Goal: Information Seeking & Learning: Learn about a topic

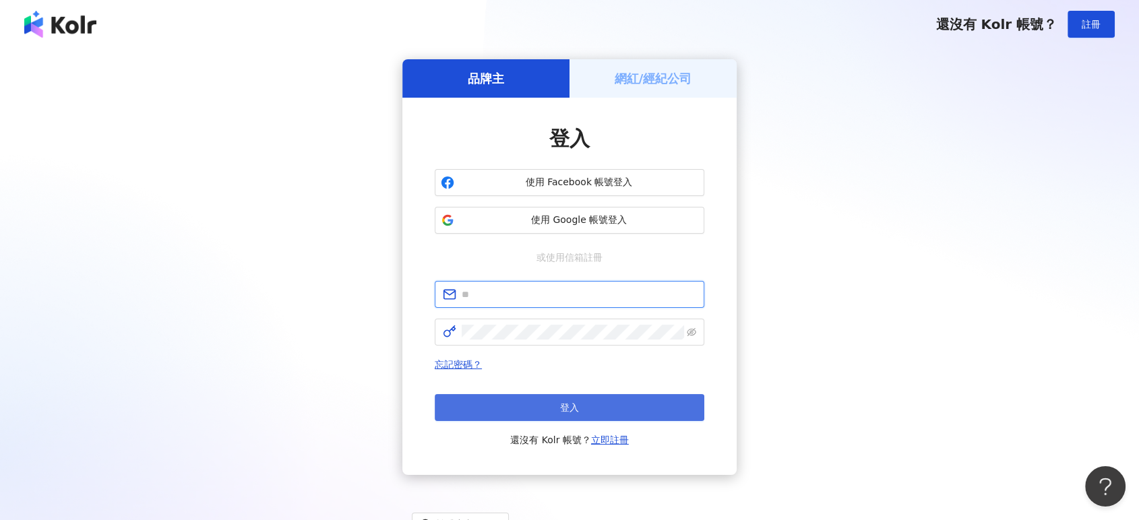
type input "**********"
click at [634, 401] on button "登入" at bounding box center [570, 407] width 270 height 27
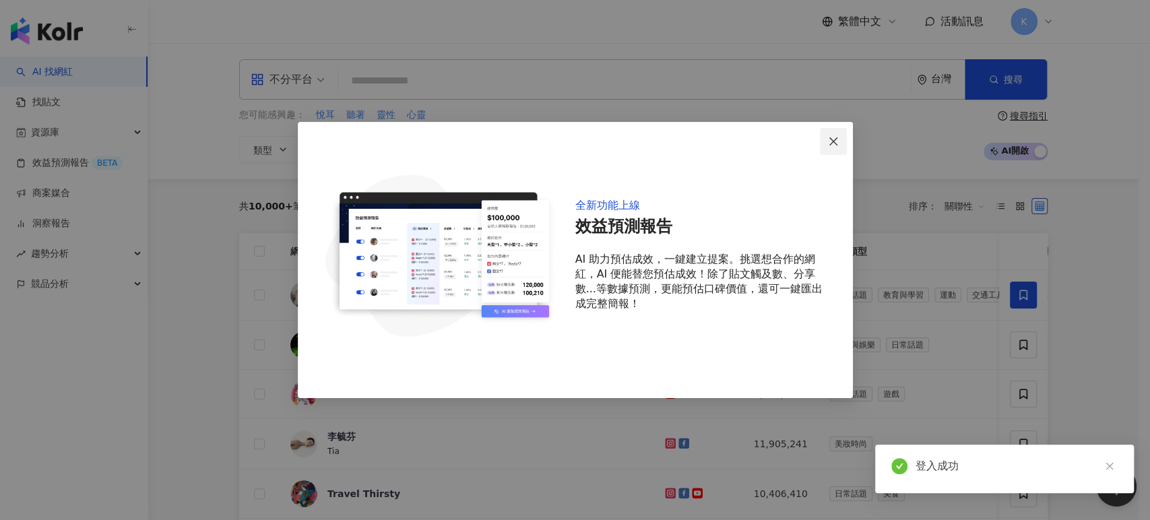
click at [836, 144] on icon "close" at bounding box center [833, 141] width 8 height 8
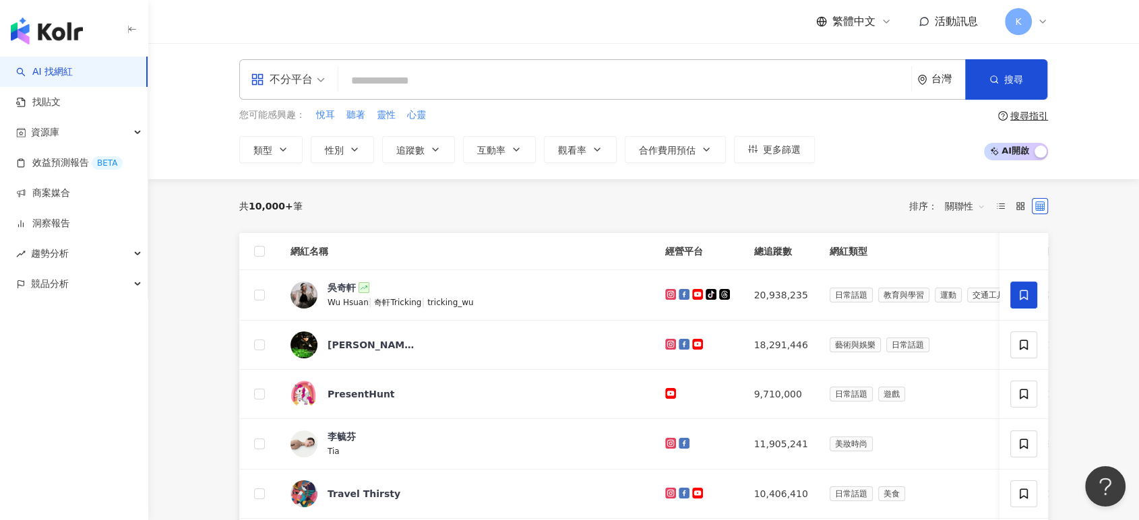
click at [73, 67] on link "AI 找網紅" at bounding box center [44, 71] width 57 height 13
click at [412, 150] on span "追蹤數" at bounding box center [410, 150] width 28 height 11
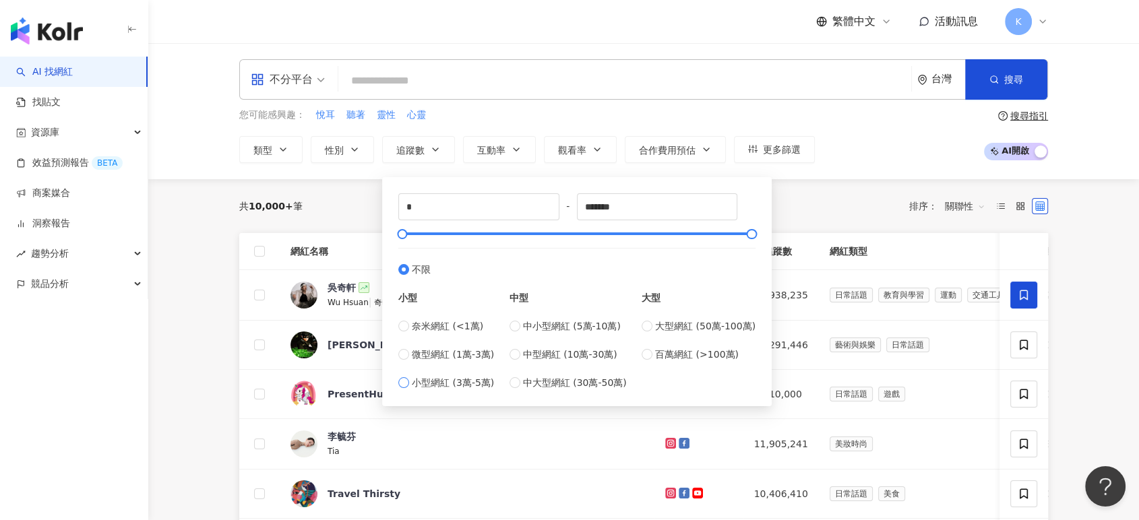
click at [459, 382] on span "小型網紅 (3萬-5萬)" at bounding box center [453, 382] width 82 height 15
type input "*****"
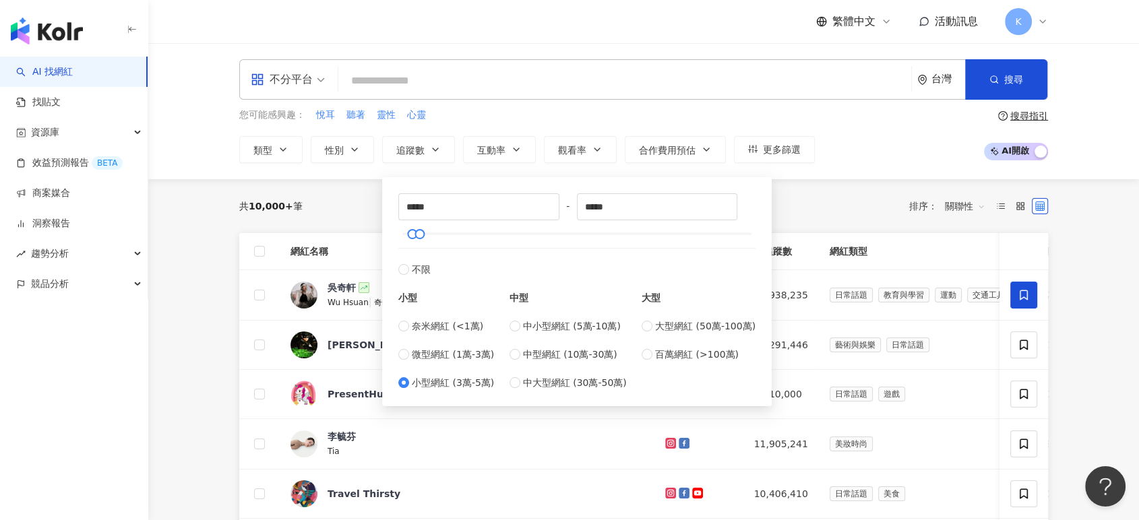
click at [814, 195] on div "共 10,000+ 筆 排序： 關聯性" at bounding box center [643, 206] width 809 height 22
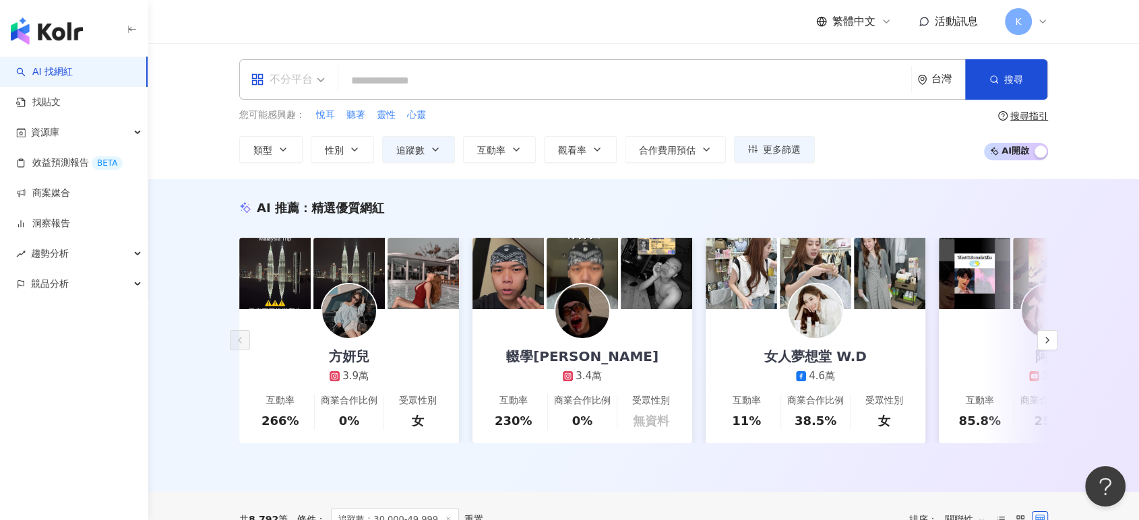
click at [297, 83] on div "不分平台" at bounding box center [282, 80] width 62 height 22
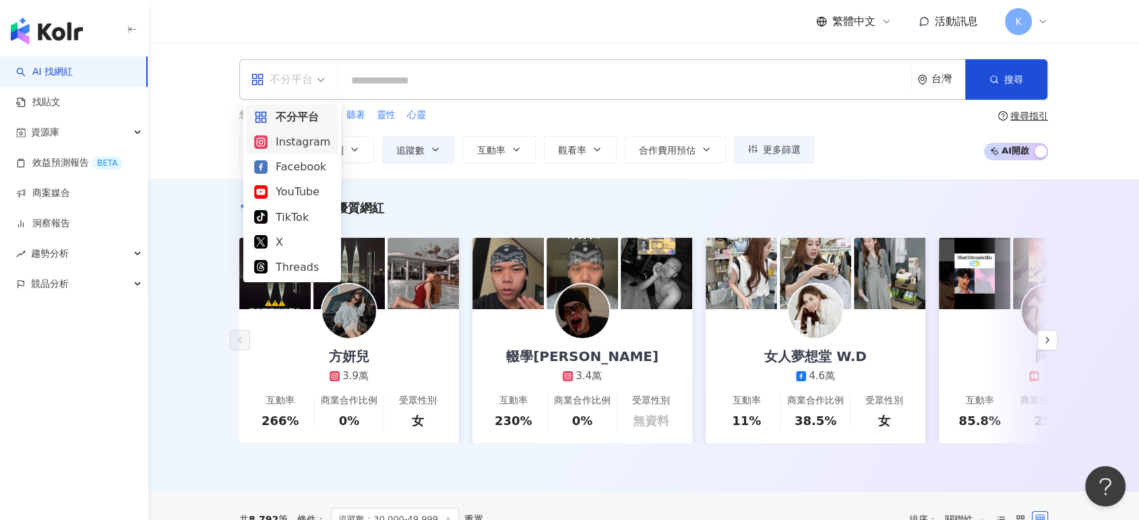
click at [323, 148] on div "Instagram" at bounding box center [292, 141] width 76 height 17
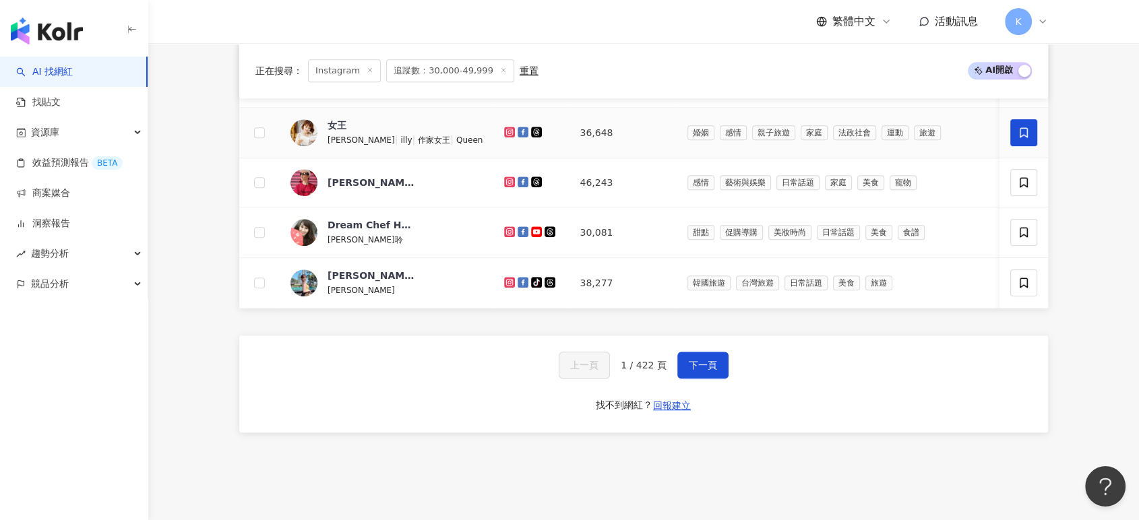
scroll to position [898, 0]
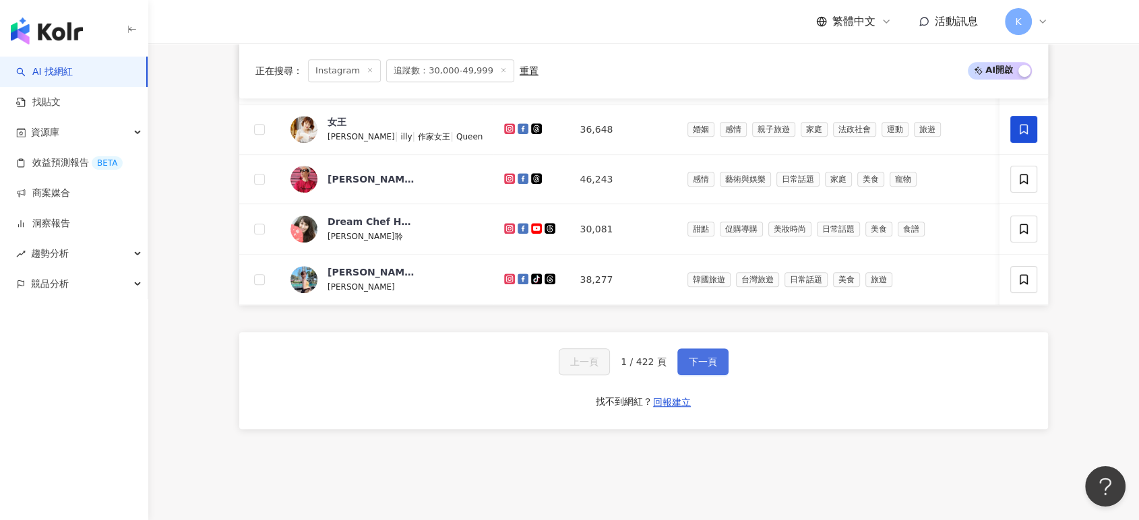
click at [717, 375] on button "下一頁" at bounding box center [702, 361] width 51 height 27
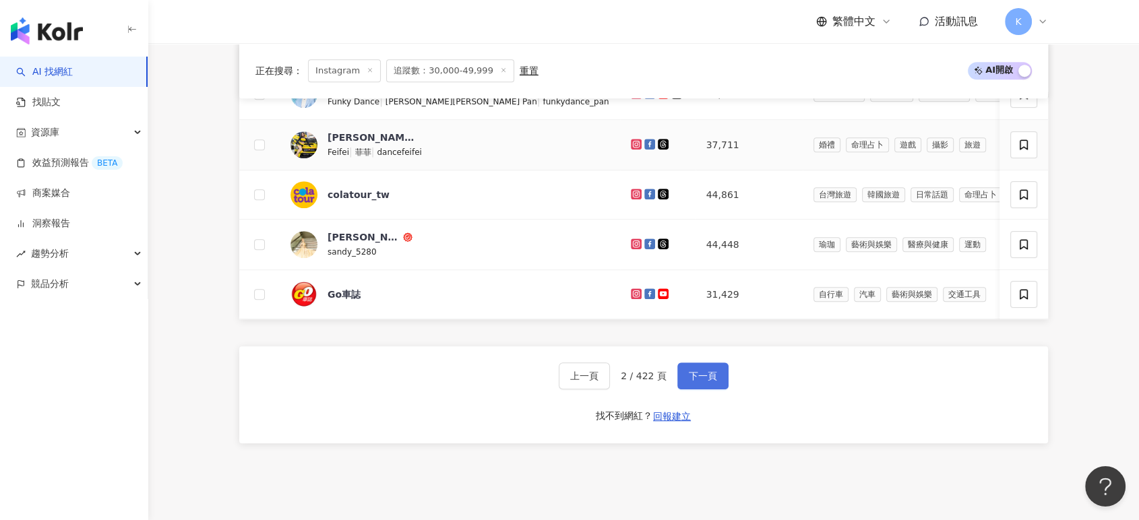
scroll to position [899, 0]
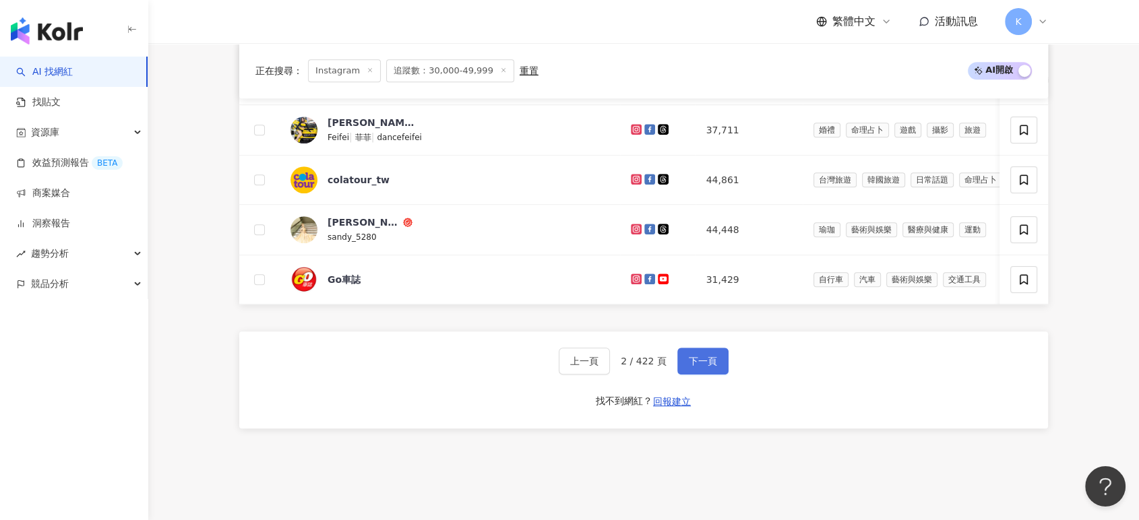
click at [693, 367] on span "下一頁" at bounding box center [703, 361] width 28 height 11
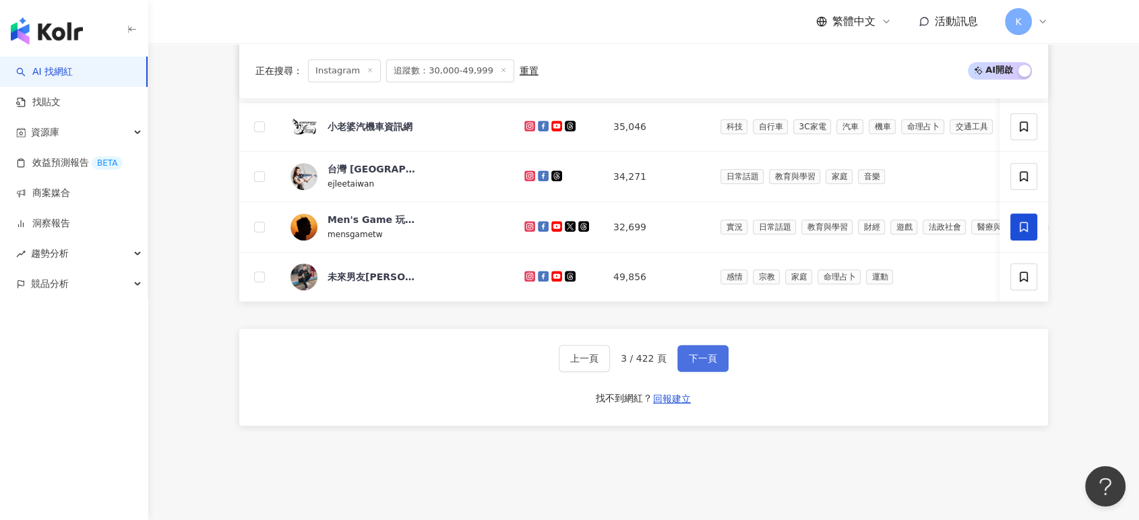
click at [693, 364] on span "下一頁" at bounding box center [703, 358] width 28 height 11
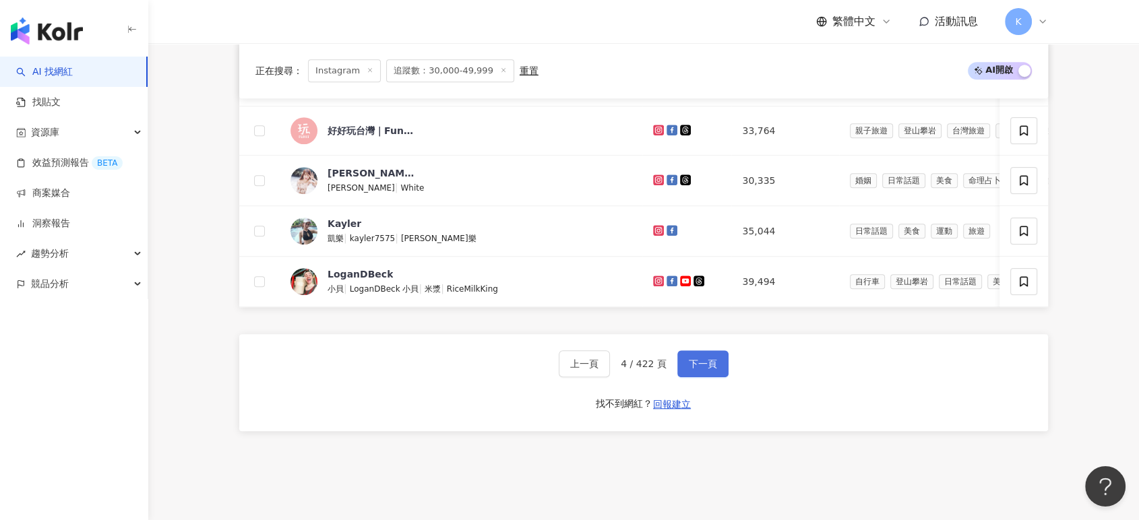
click at [689, 376] on button "下一頁" at bounding box center [702, 363] width 51 height 27
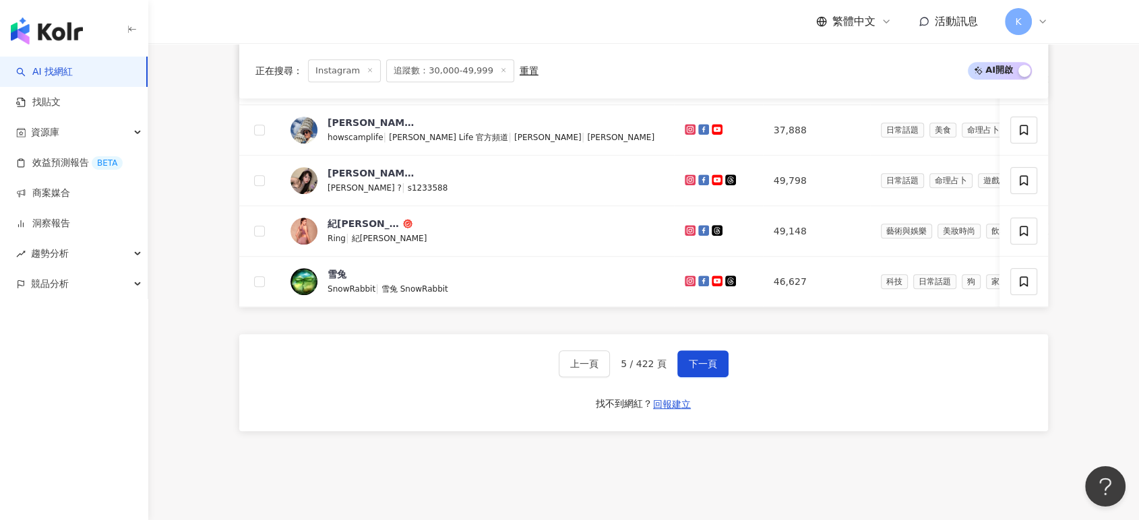
click at [687, 376] on button "下一頁" at bounding box center [702, 363] width 51 height 27
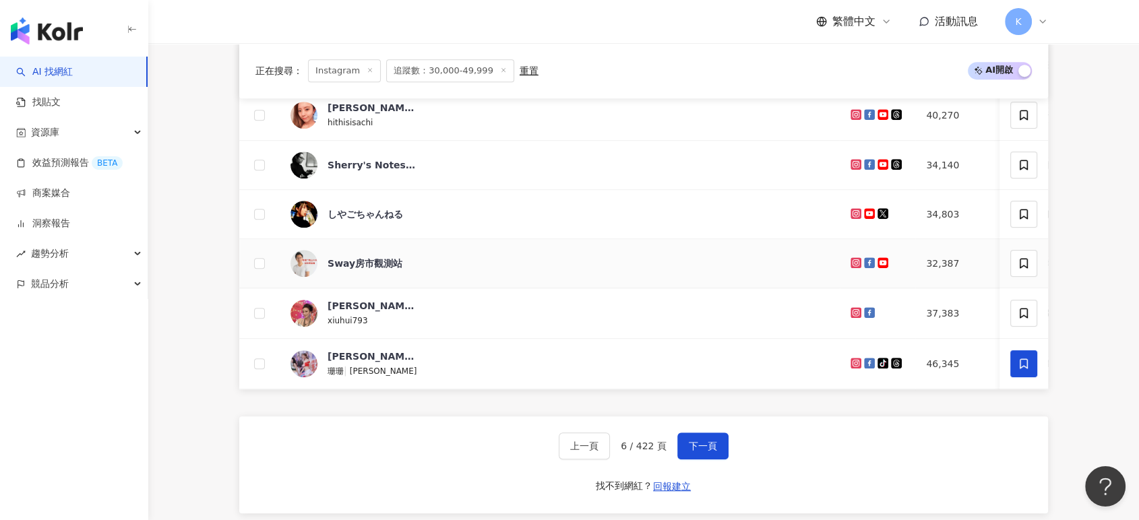
scroll to position [824, 0]
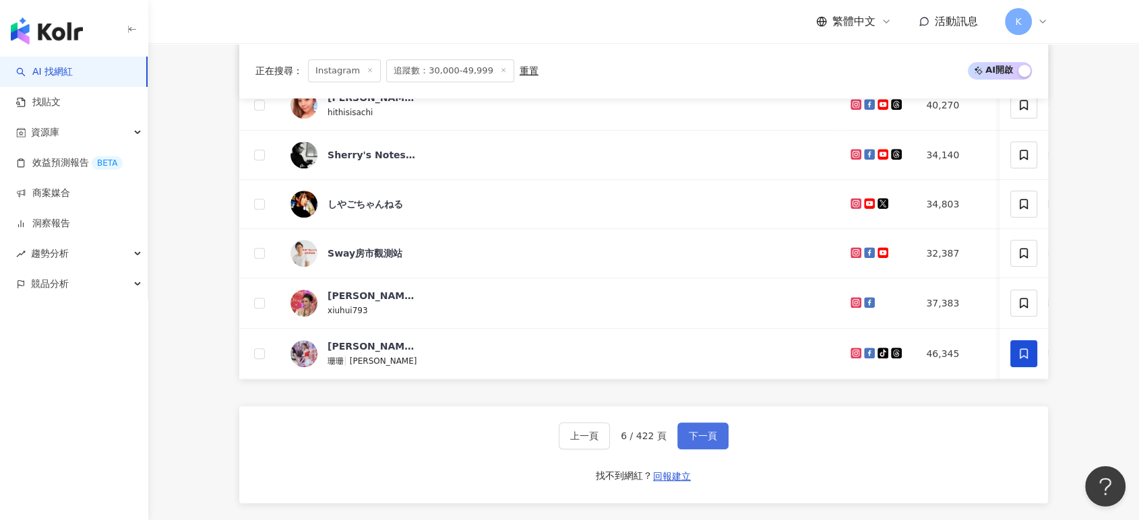
click at [700, 449] on button "下一頁" at bounding box center [702, 435] width 51 height 27
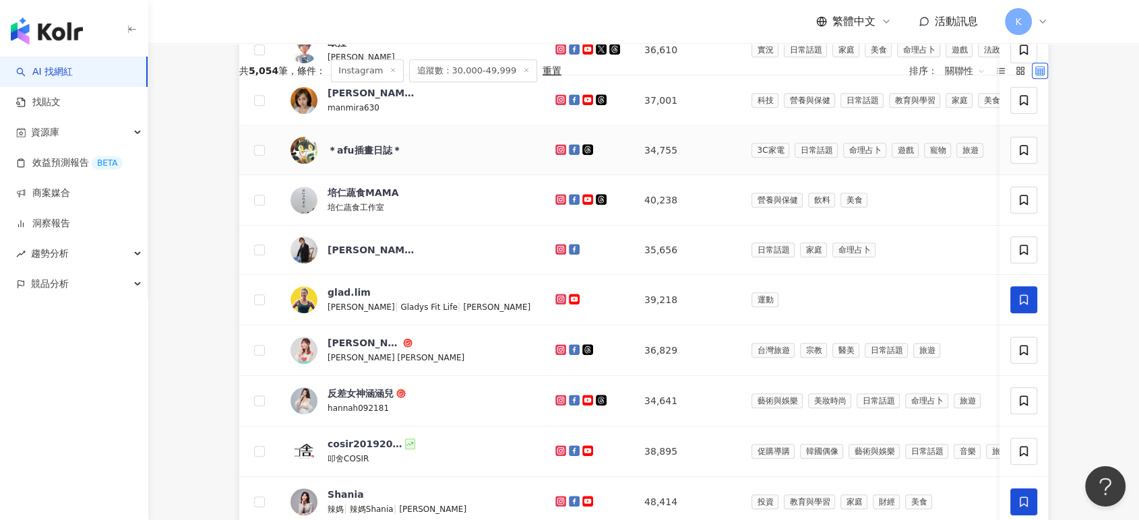
scroll to position [974, 0]
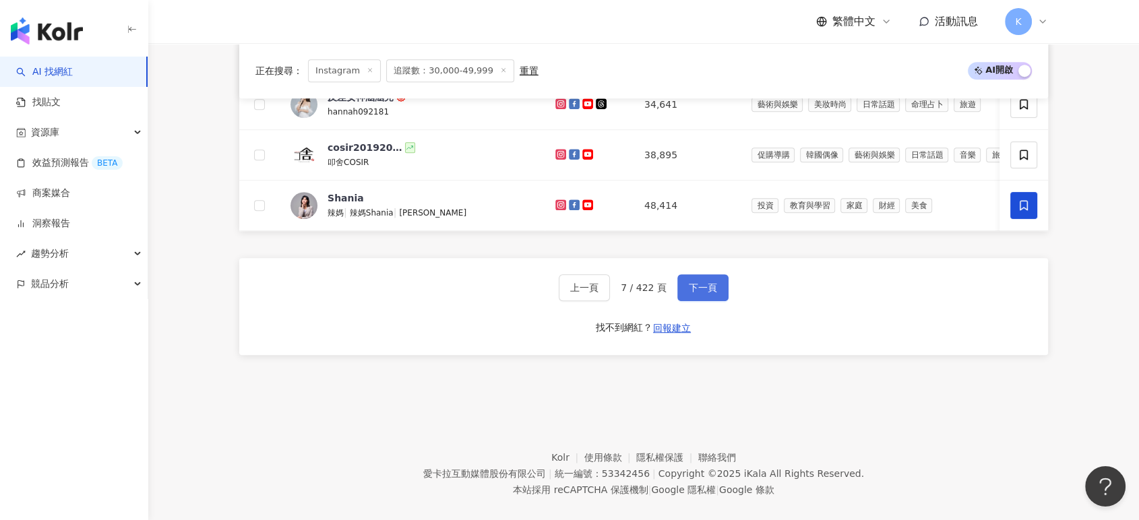
click at [695, 293] on span "下一頁" at bounding box center [703, 287] width 28 height 11
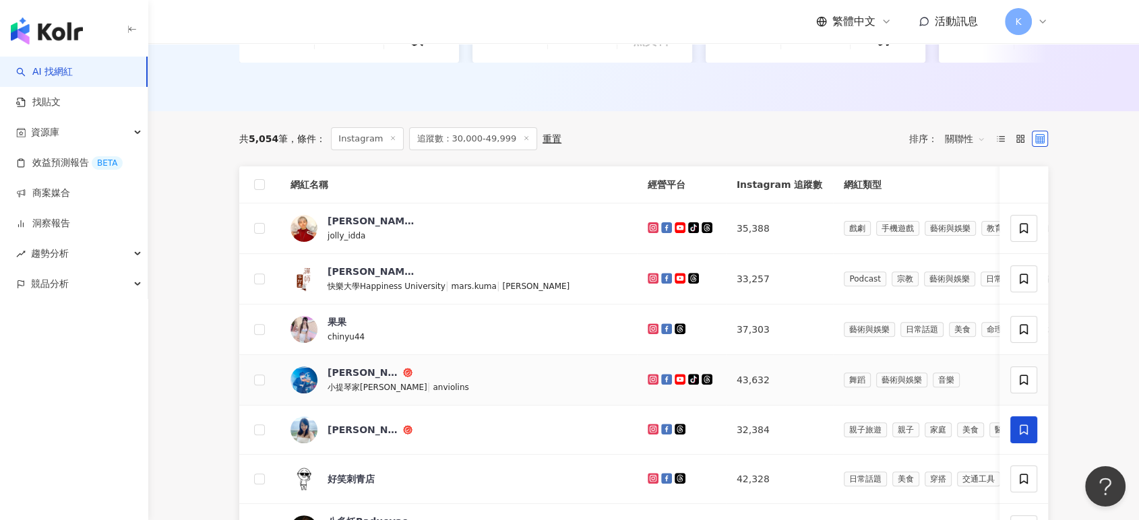
scroll to position [375, 0]
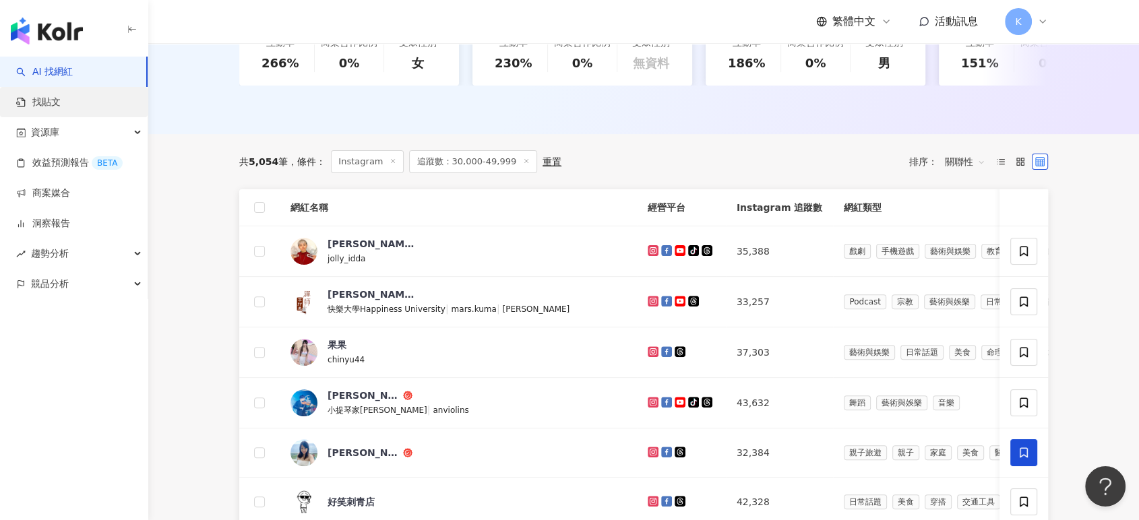
click at [61, 103] on link "找貼文" at bounding box center [38, 102] width 44 height 13
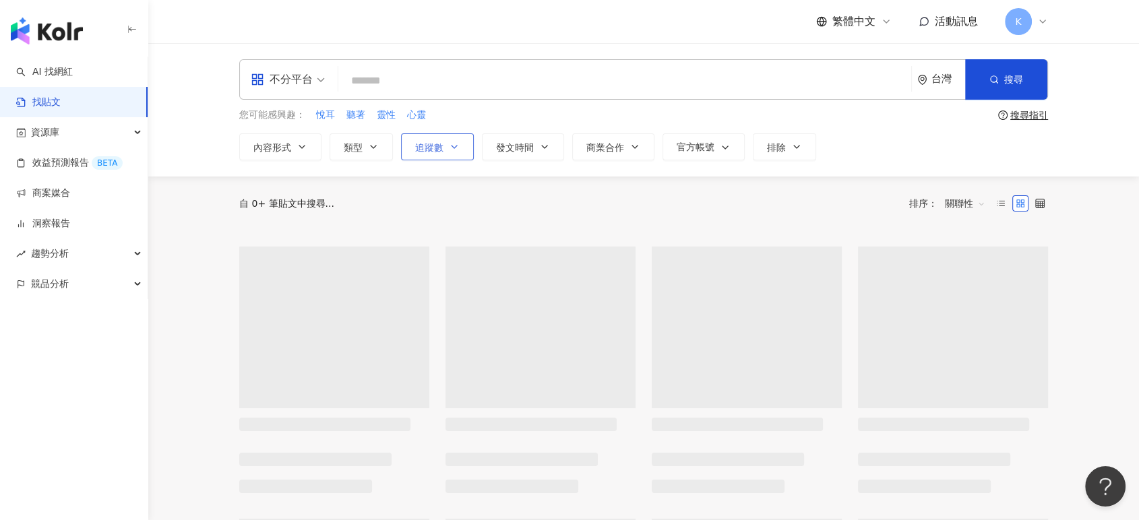
click at [462, 148] on button "追蹤數" at bounding box center [437, 146] width 73 height 27
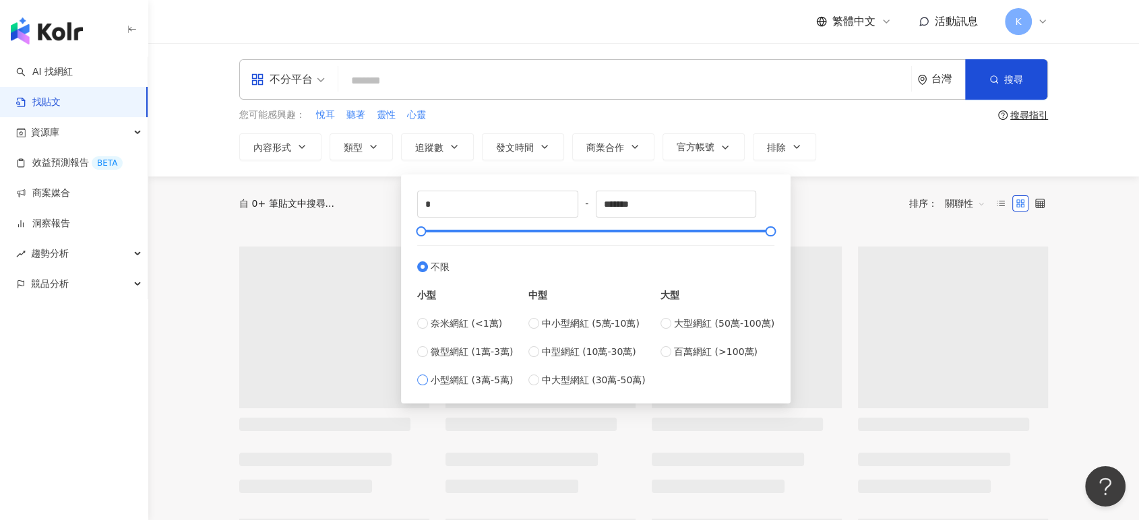
click at [482, 373] on span "小型網紅 (3萬-5萬)" at bounding box center [472, 380] width 82 height 15
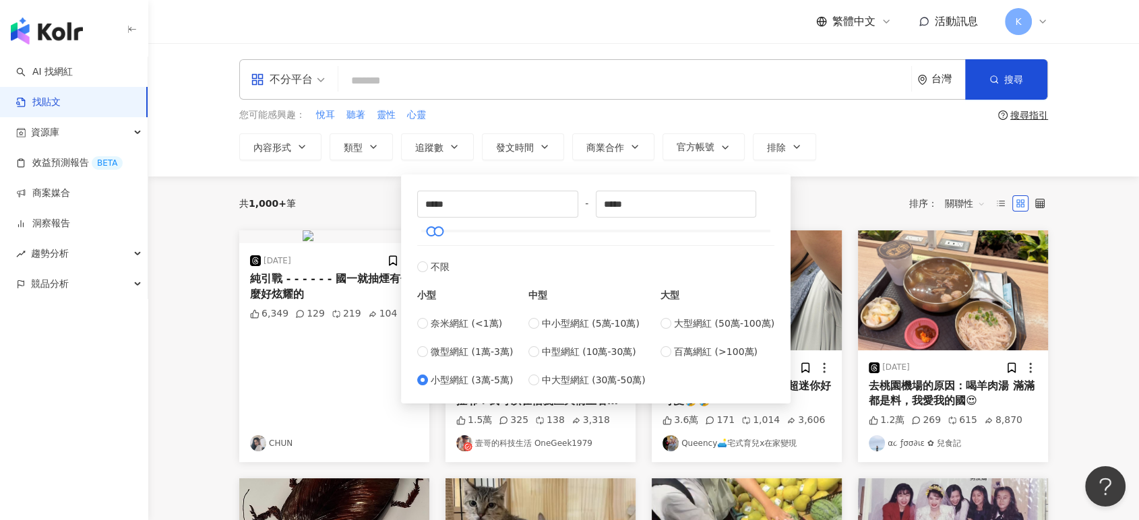
type input "*****"
click at [480, 373] on span "小型網紅 (3萬-5萬)" at bounding box center [472, 380] width 82 height 15
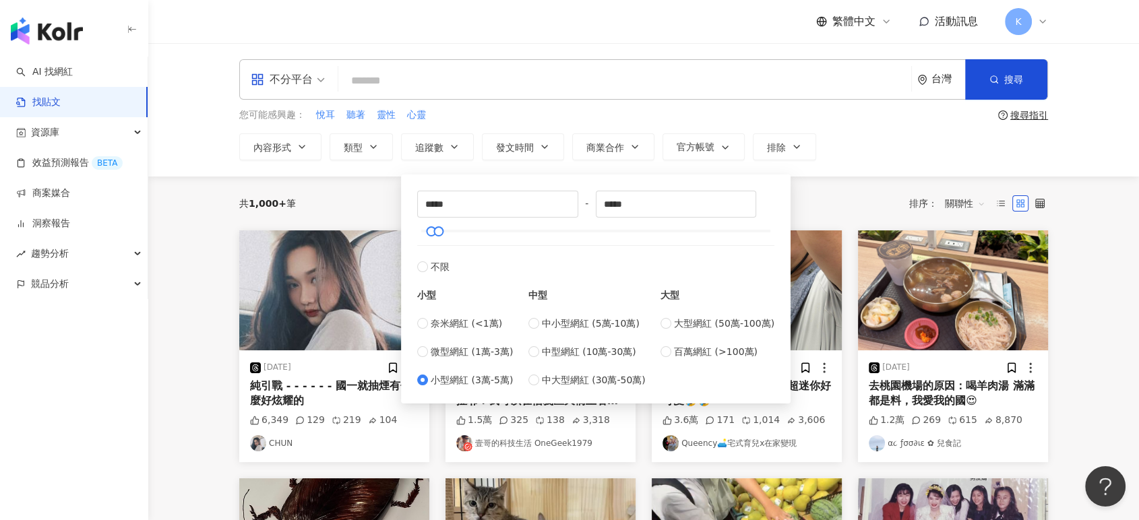
click at [319, 85] on span "不分平台" at bounding box center [288, 80] width 74 height 22
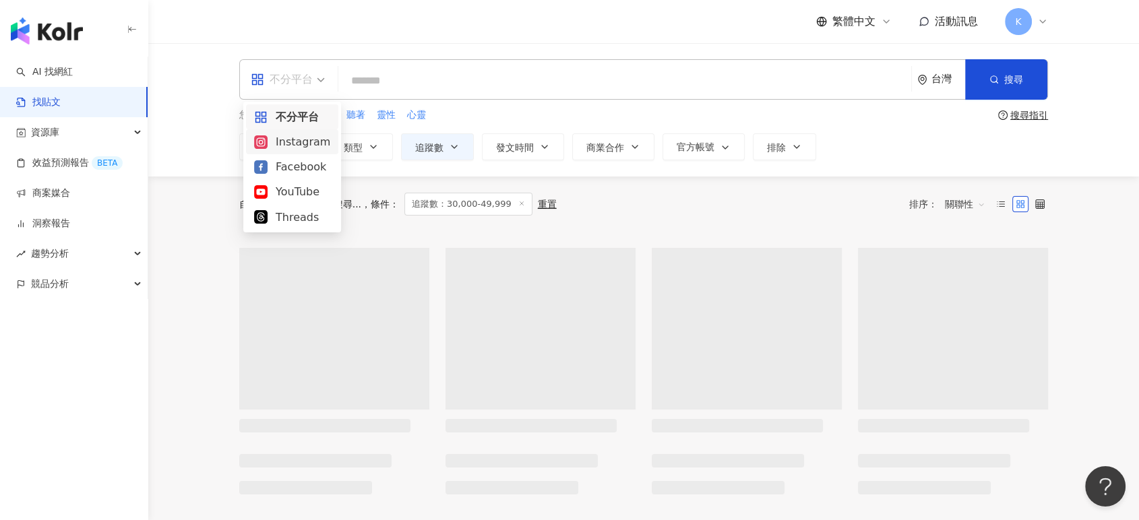
click at [307, 147] on div "Instagram" at bounding box center [292, 141] width 76 height 17
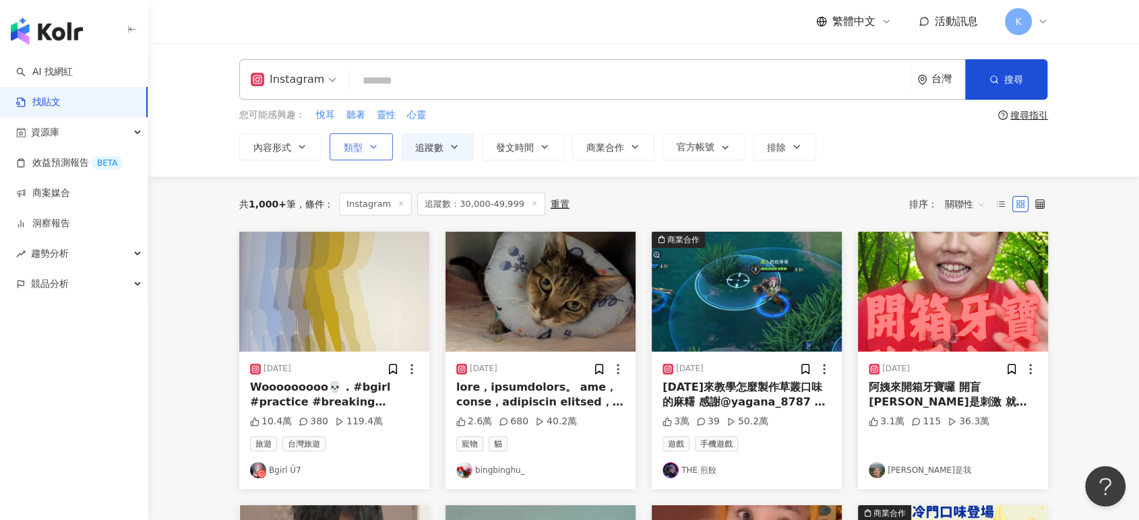
click at [357, 147] on span "類型" at bounding box center [353, 147] width 19 height 11
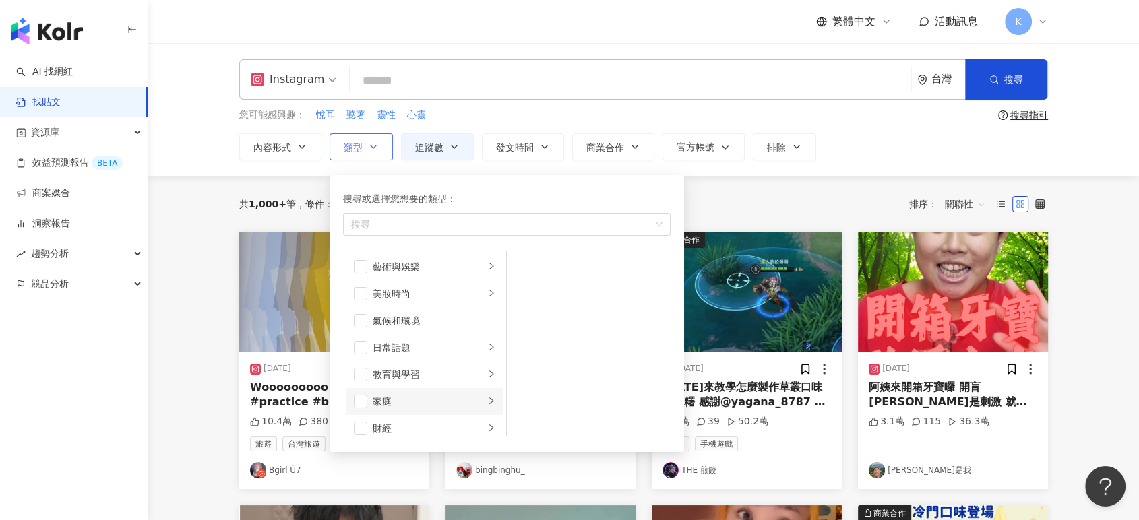
click at [376, 405] on div "家庭" at bounding box center [429, 401] width 112 height 15
click at [354, 404] on span "button" at bounding box center [360, 401] width 13 height 13
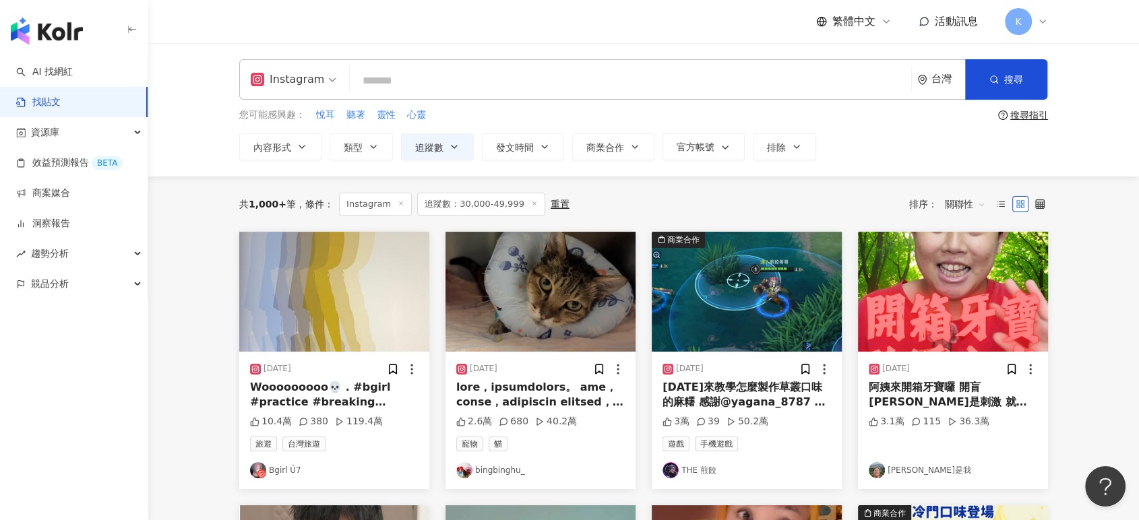
click at [736, 206] on div "共 1,000+ 筆 條件 ： Instagram 追蹤數：30,000-49,999 重置 排序： 關聯性" at bounding box center [643, 204] width 809 height 23
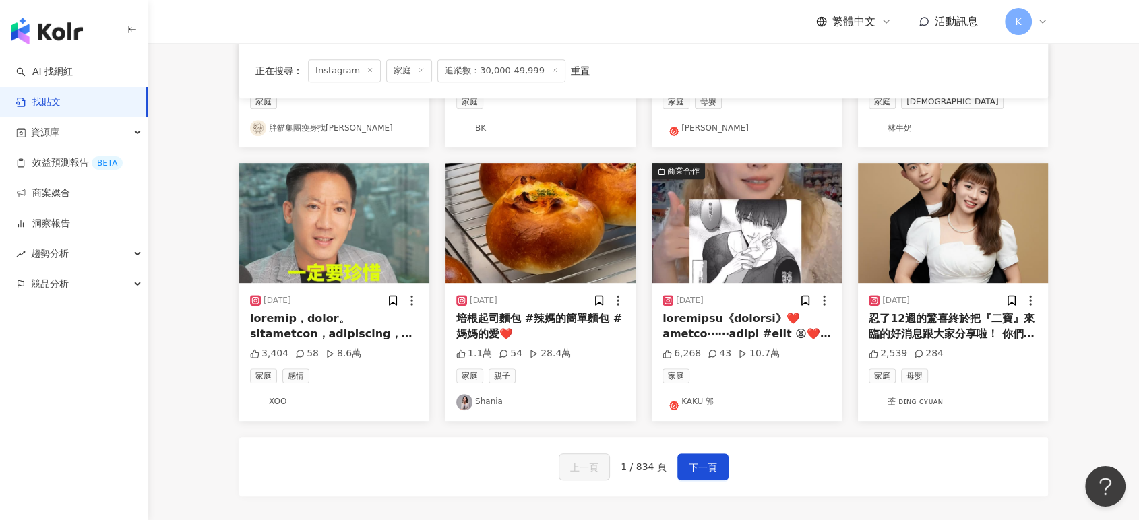
scroll to position [598, 0]
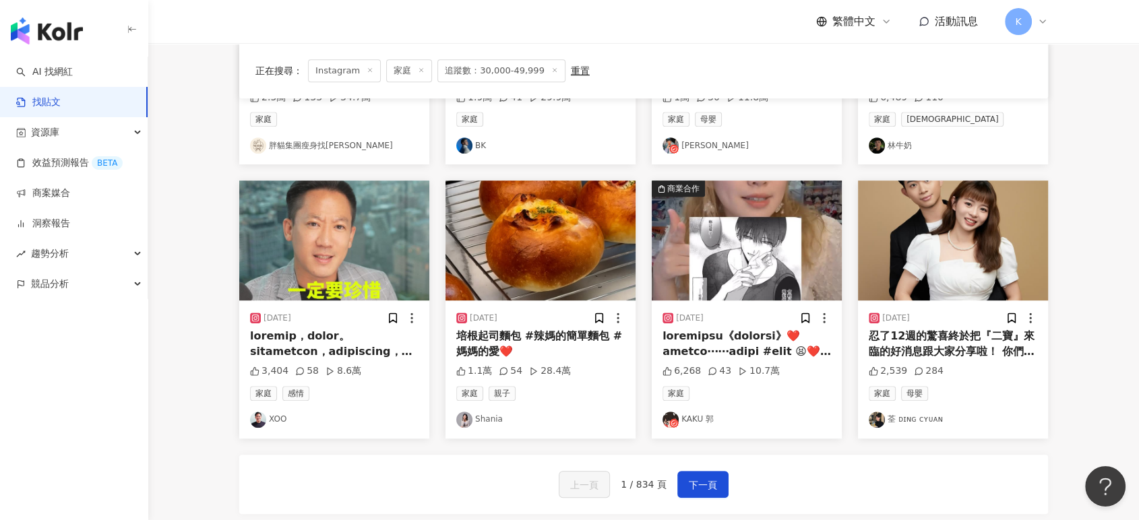
click at [964, 232] on img "button" at bounding box center [953, 241] width 190 height 120
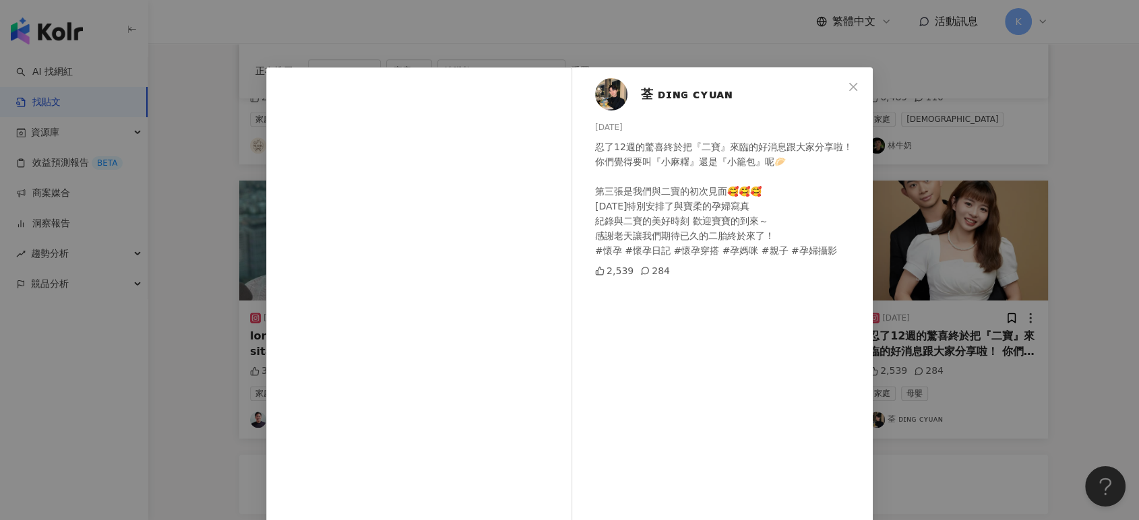
click at [1001, 156] on div "荃 ᴅɪɴɢ ᴄʏᴜᴀɴ [DATE] 忍了12週的驚喜終於把『二寶』來臨的好消息跟大家分享啦！ 你們覺得要叫『小麻糬』還是『小籠包』呢🥟 第三張是我們與二寶…" at bounding box center [569, 260] width 1139 height 520
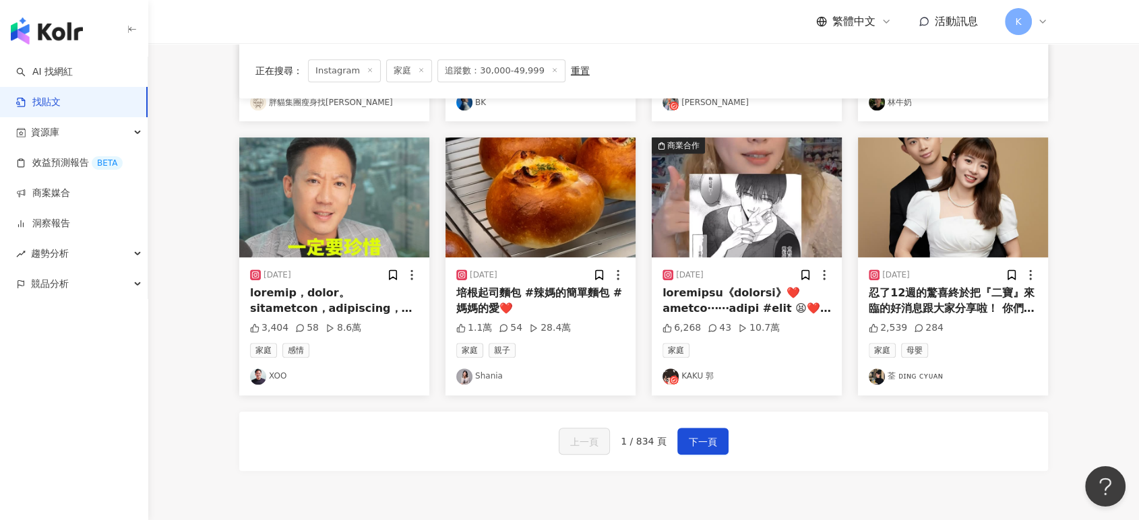
scroll to position [674, 0]
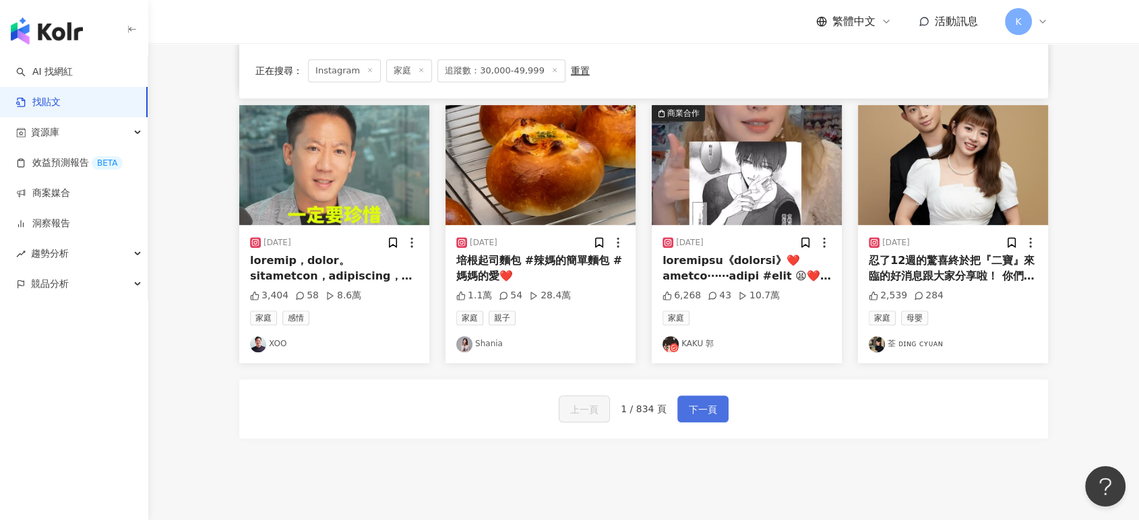
click at [701, 403] on span "下一頁" at bounding box center [703, 410] width 28 height 16
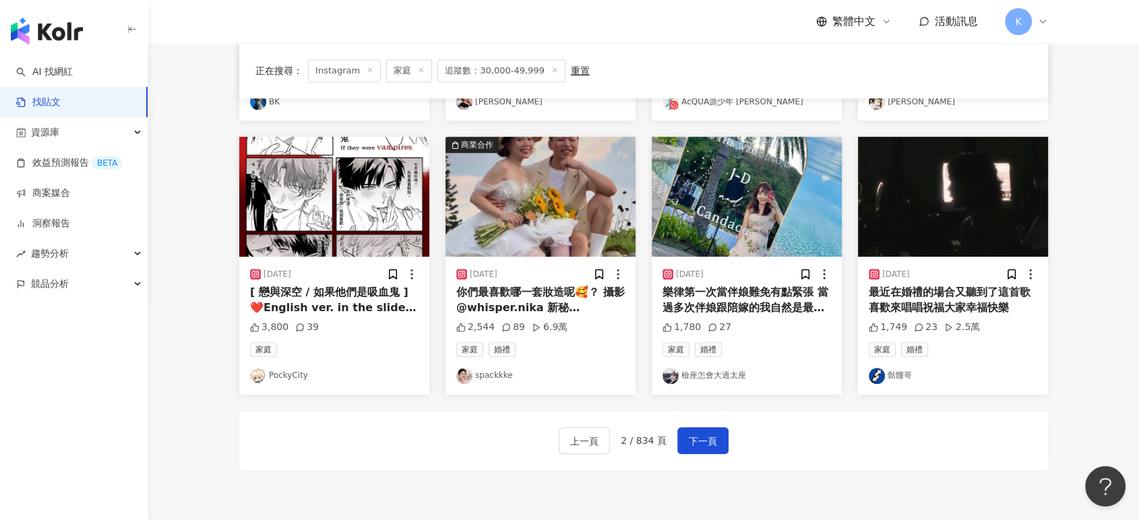
scroll to position [749, 0]
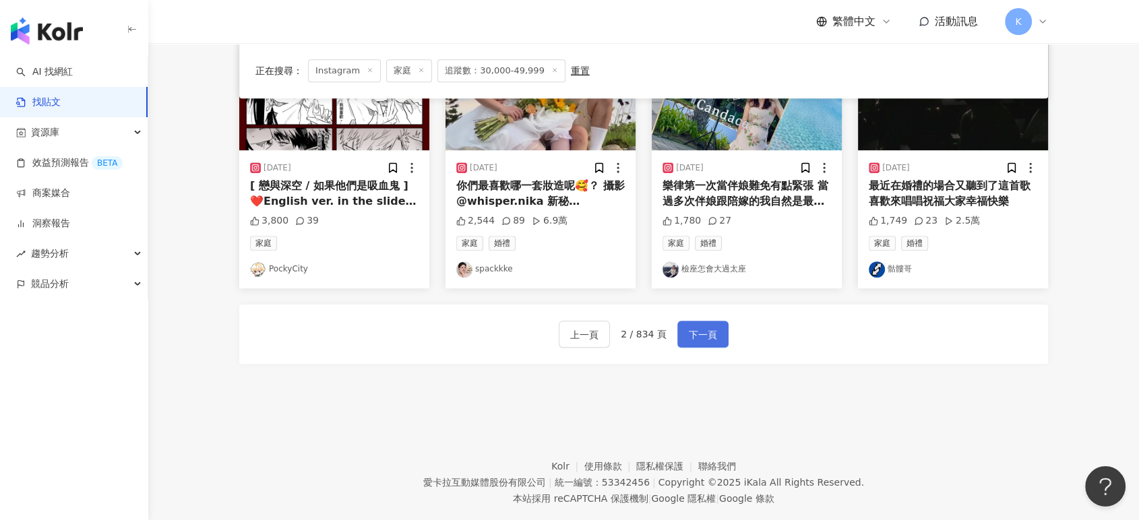
click at [698, 330] on span "下一頁" at bounding box center [703, 335] width 28 height 16
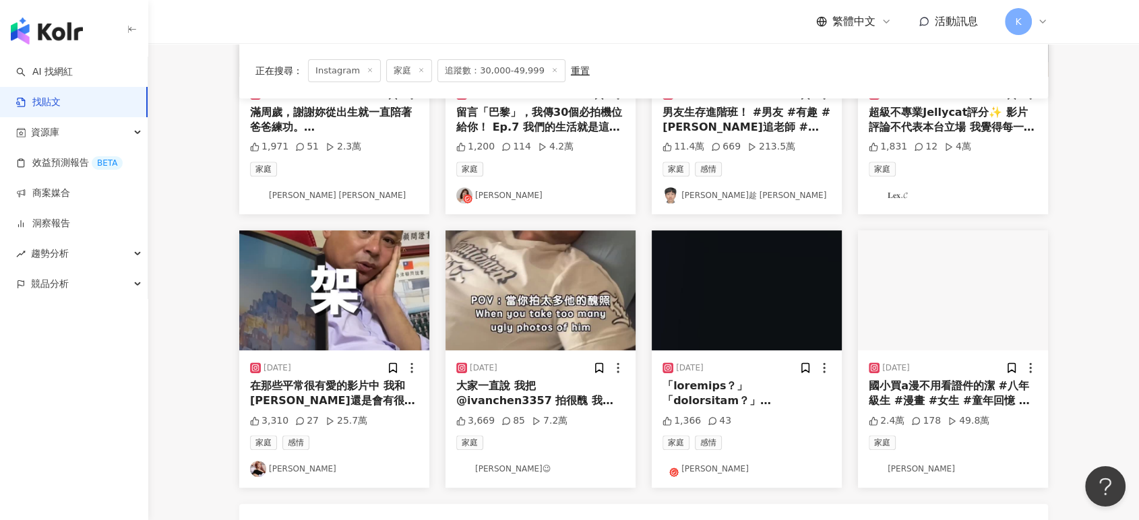
scroll to position [674, 0]
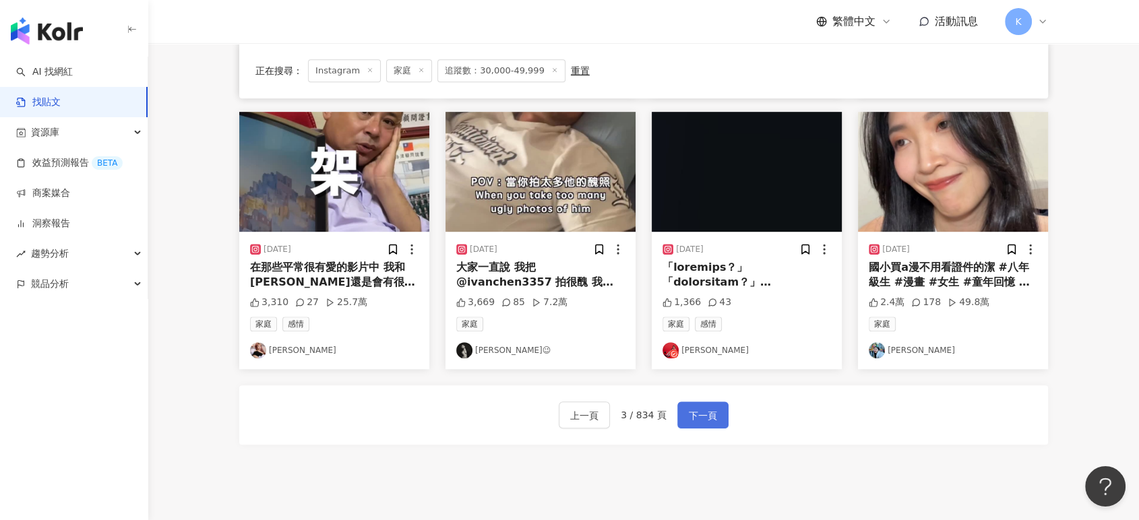
click at [701, 408] on span "下一頁" at bounding box center [703, 416] width 28 height 16
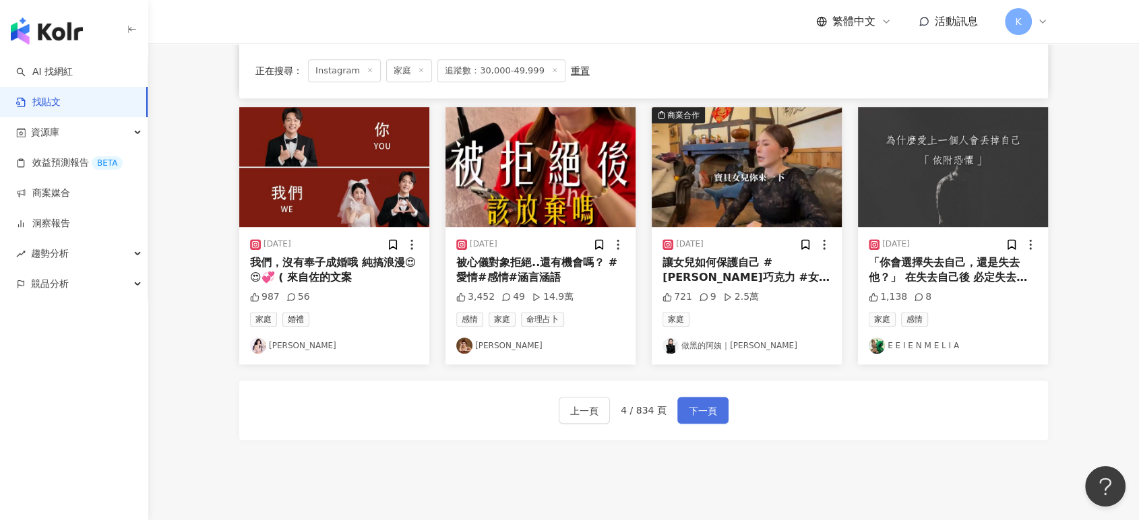
scroll to position [686, 0]
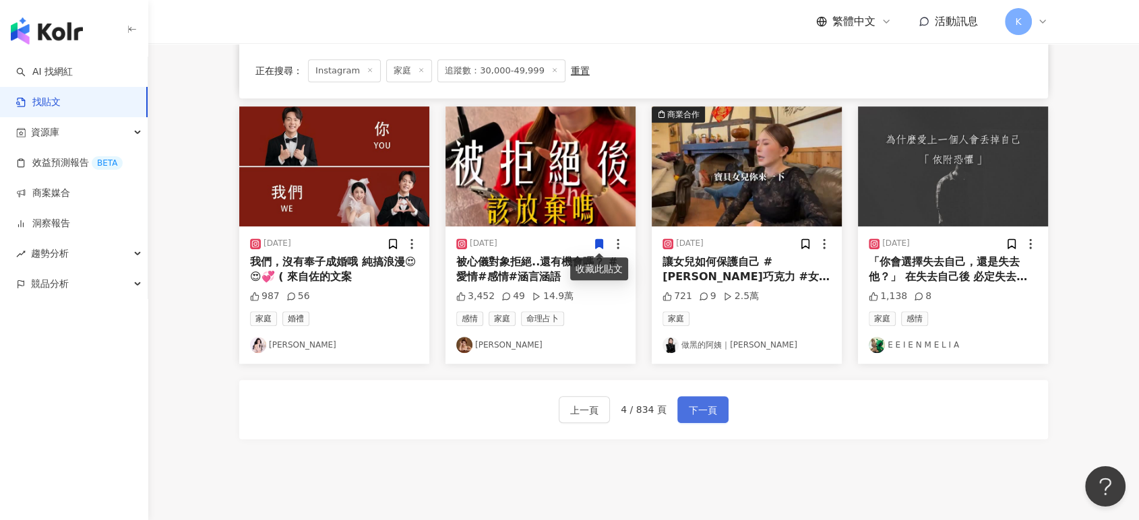
click at [712, 410] on span "下一頁" at bounding box center [703, 410] width 28 height 16
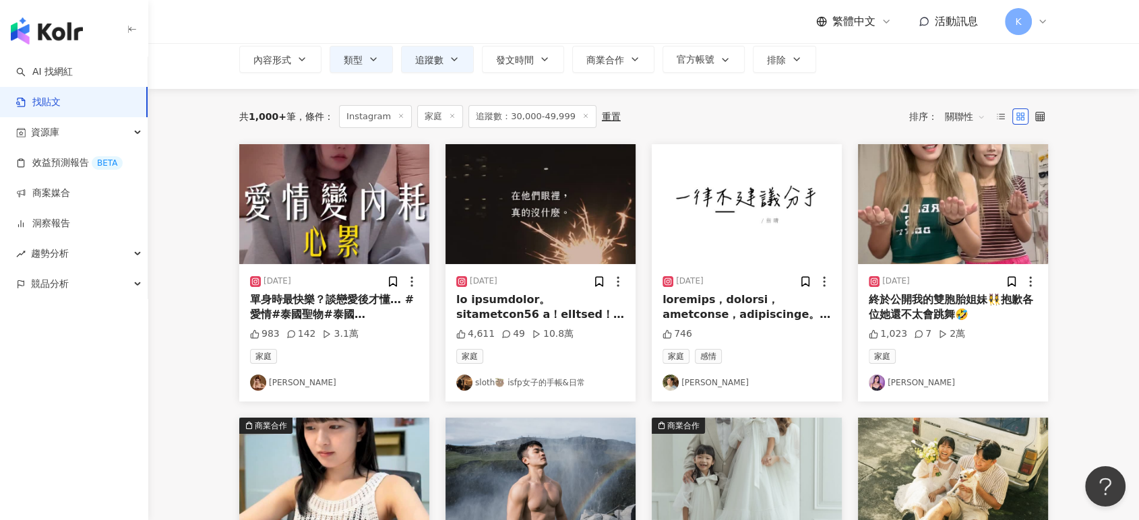
scroll to position [0, 0]
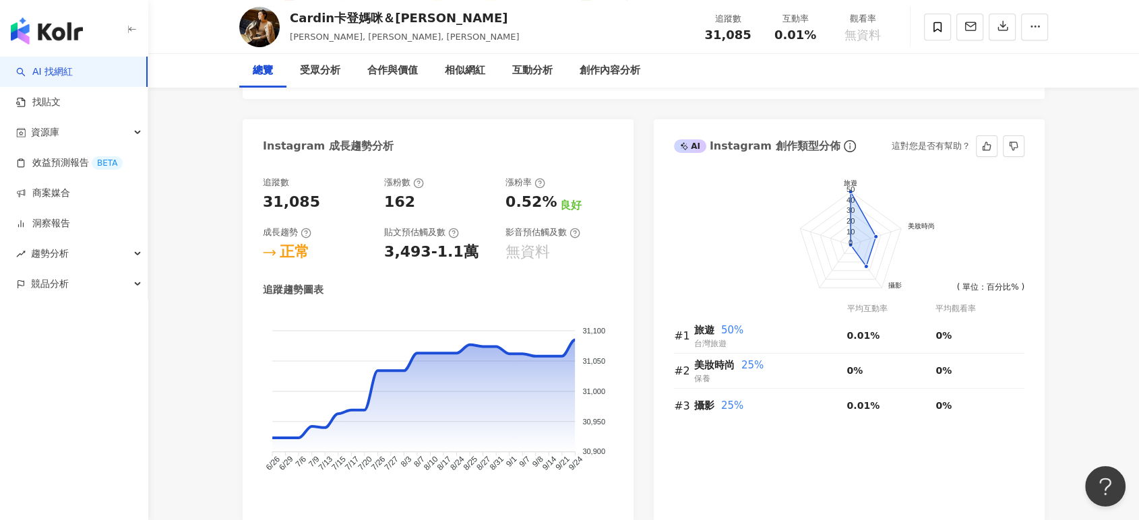
scroll to position [749, 0]
